Goal: Transaction & Acquisition: Purchase product/service

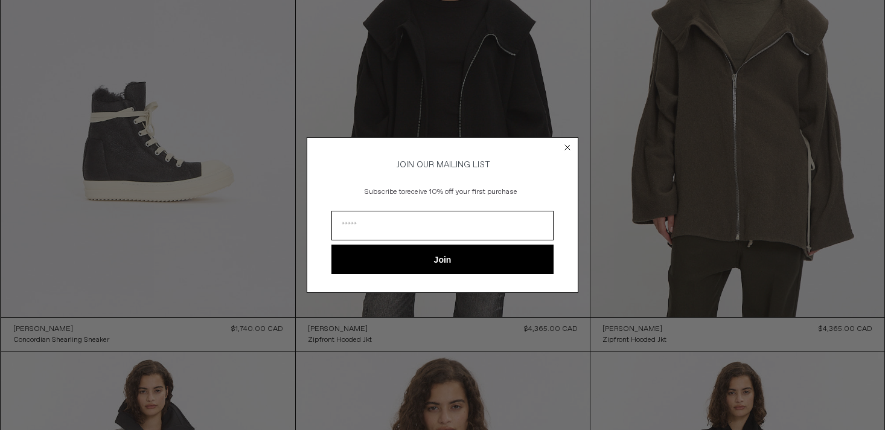
click at [570, 145] on circle "Close dialog" at bounding box center [567, 146] width 11 height 11
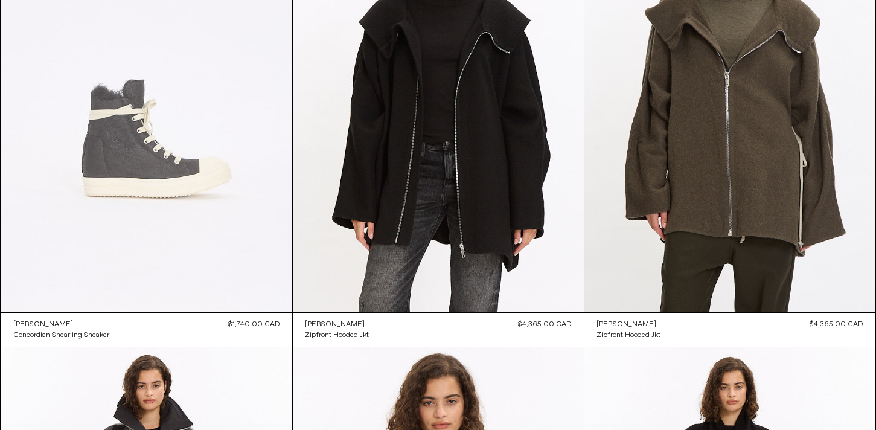
click at [151, 157] on at bounding box center [146, 94] width 291 height 436
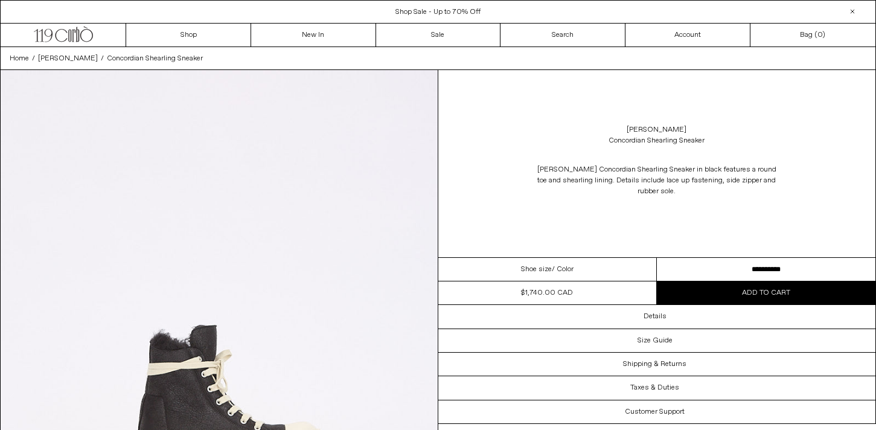
click at [738, 270] on select "**********" at bounding box center [766, 270] width 219 height 24
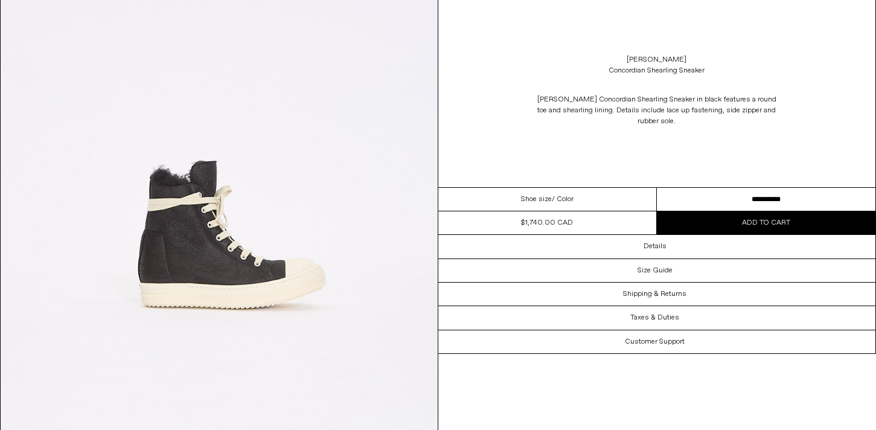
scroll to position [181, 0]
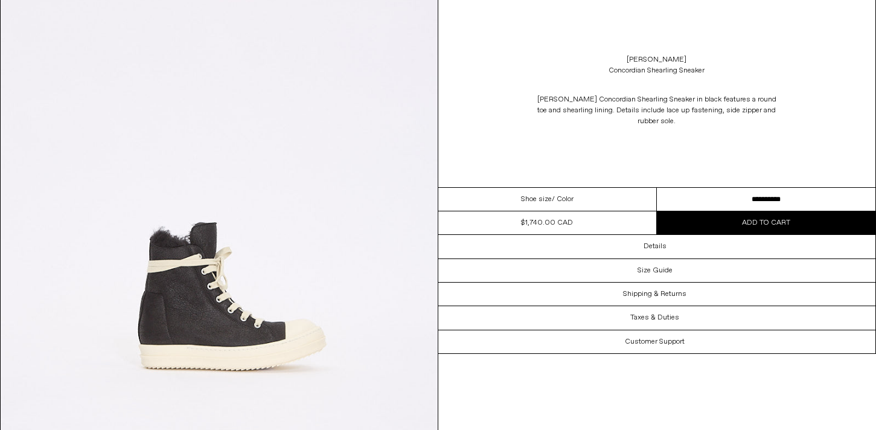
scroll to position [0, 0]
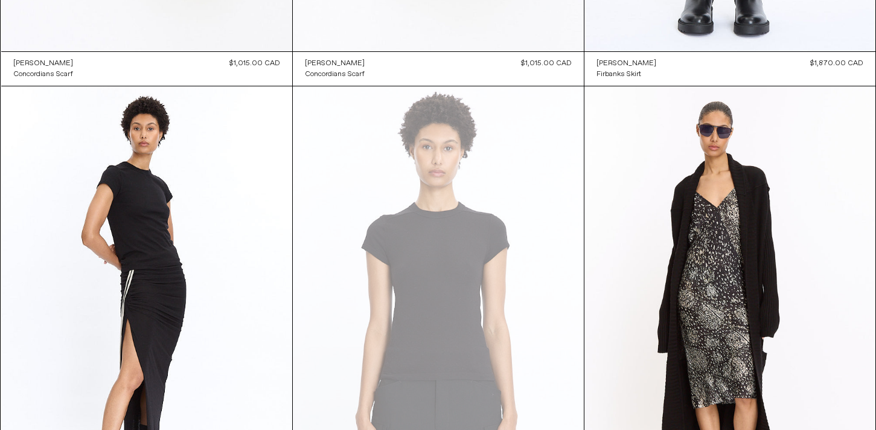
scroll to position [2717, 0]
